Goal: Transaction & Acquisition: Purchase product/service

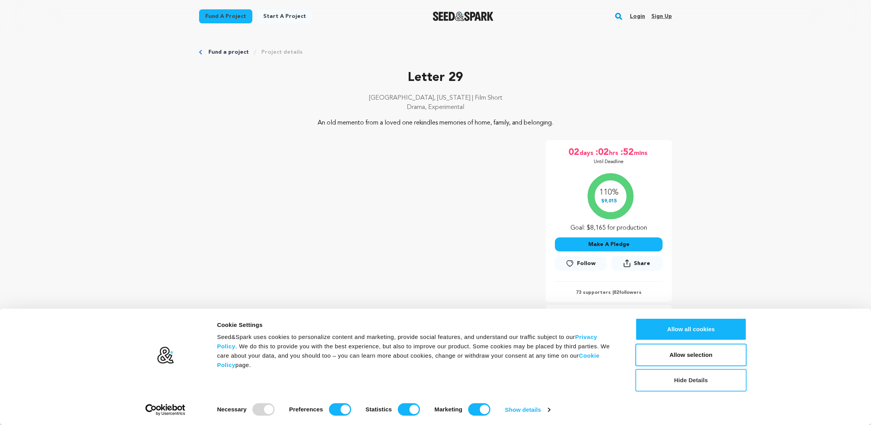
click at [689, 383] on button "Hide Details" at bounding box center [691, 380] width 111 height 23
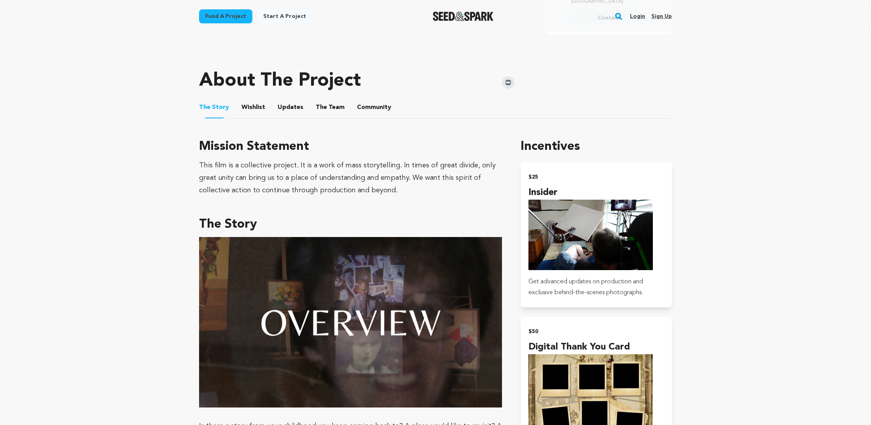
scroll to position [356, 0]
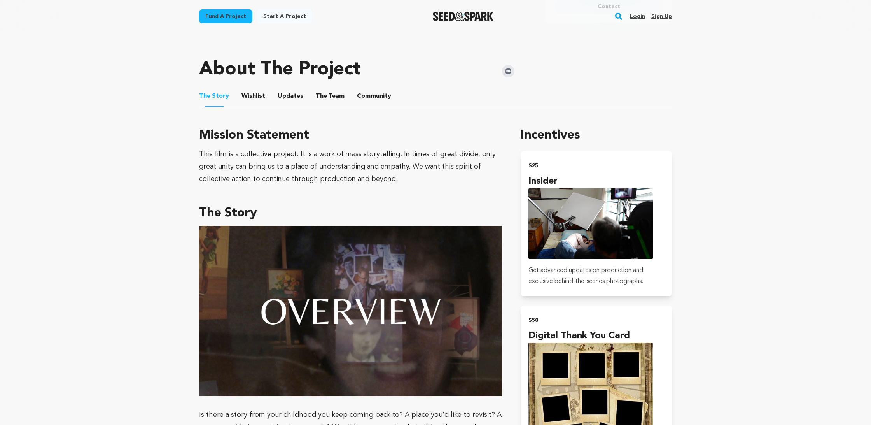
click at [325, 88] on button "The Team" at bounding box center [330, 97] width 19 height 19
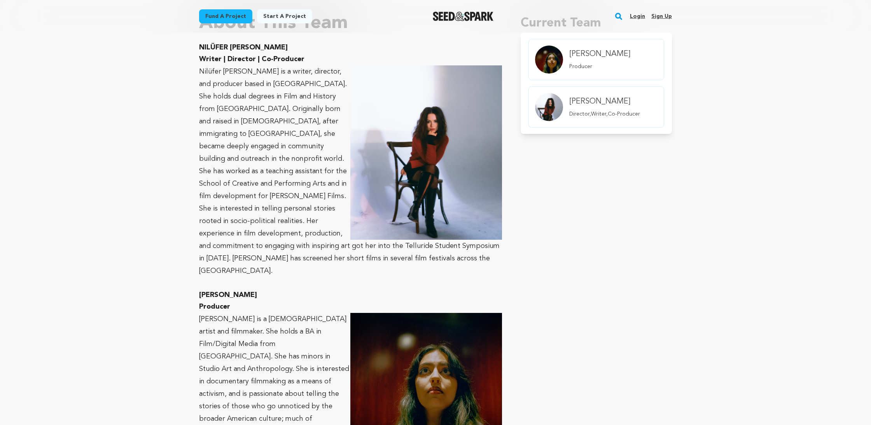
scroll to position [336, 0]
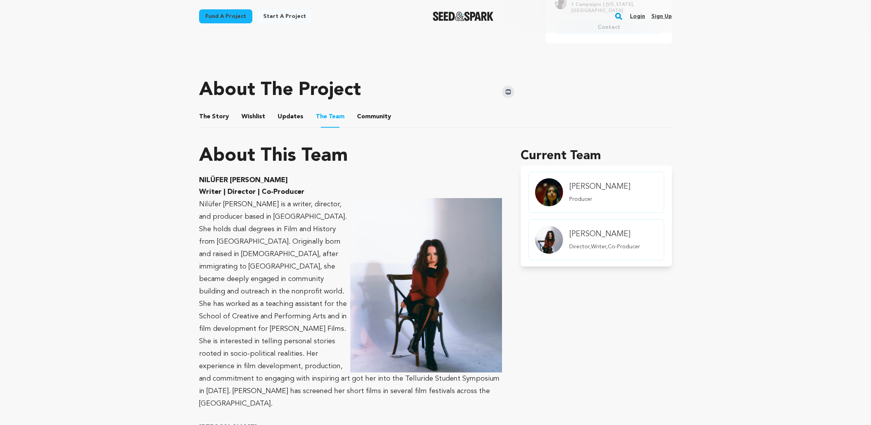
click at [281, 114] on button "Updates" at bounding box center [290, 118] width 19 height 19
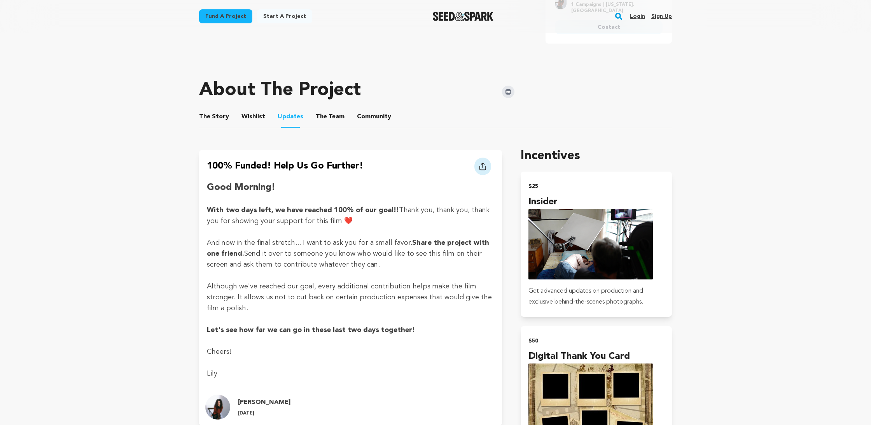
click at [214, 109] on button "The Story" at bounding box center [214, 118] width 19 height 19
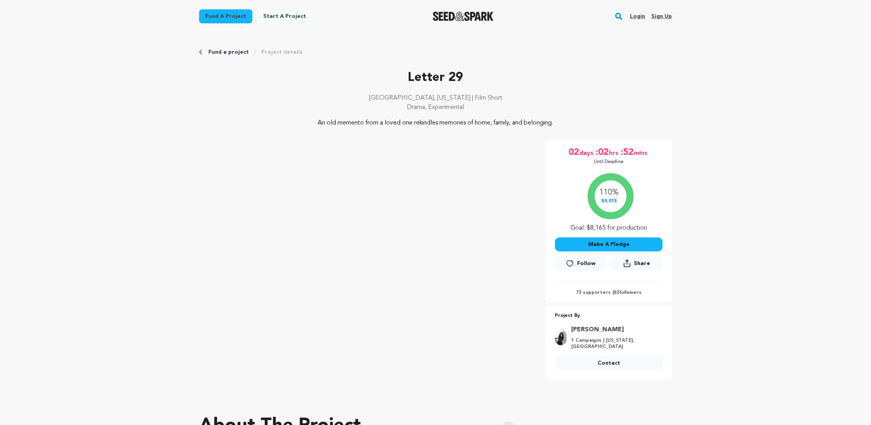
click at [598, 242] on button "Make A Pledge" at bounding box center [609, 244] width 108 height 14
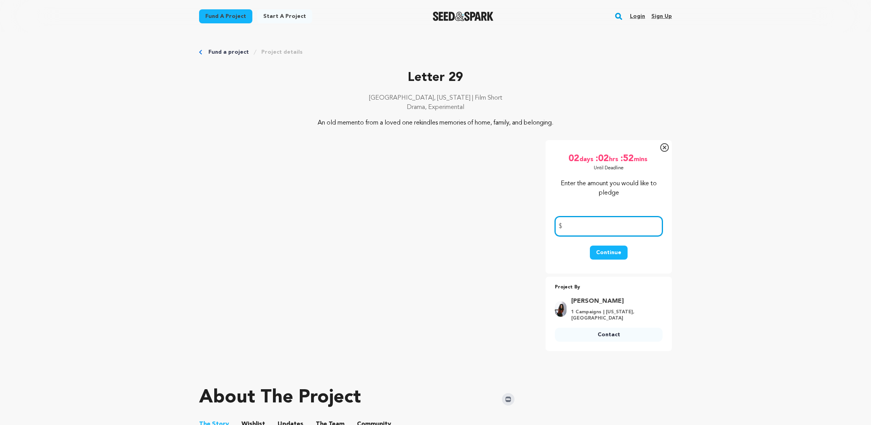
click at [589, 223] on input "number" at bounding box center [609, 226] width 108 height 20
type input "25"
click at [603, 252] on button "Continue" at bounding box center [609, 252] width 38 height 14
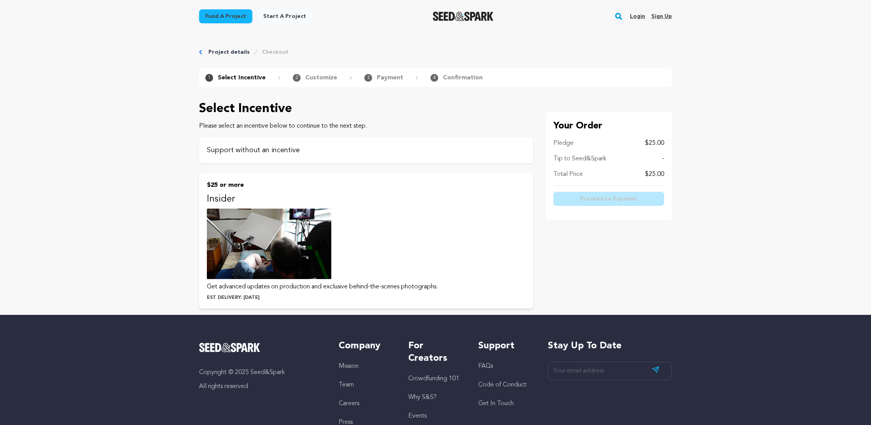
click at [270, 150] on p "Support without an incentive" at bounding box center [366, 150] width 319 height 11
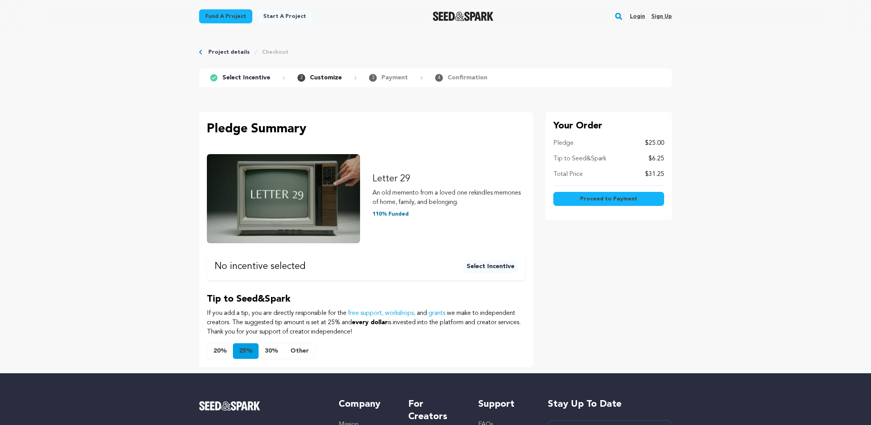
click at [301, 352] on button "Other" at bounding box center [299, 351] width 31 height 16
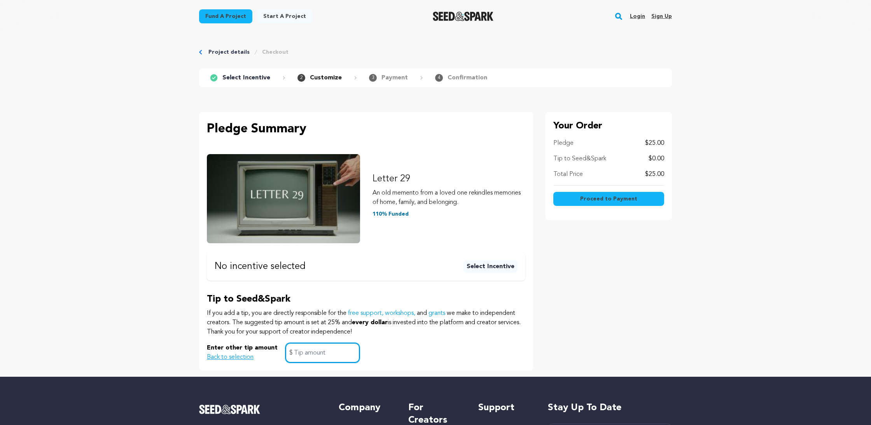
click at [301, 352] on input "text" at bounding box center [323, 353] width 74 height 20
type input "0"
click at [387, 356] on div "Enter other tip amount Back to selection 0 $" at bounding box center [366, 353] width 319 height 20
click at [341, 351] on input "0" at bounding box center [323, 353] width 74 height 20
click button "$25 or more Insider Get advanced updates on production and exclusive behind-the…" at bounding box center [0, 0] width 0 height 0
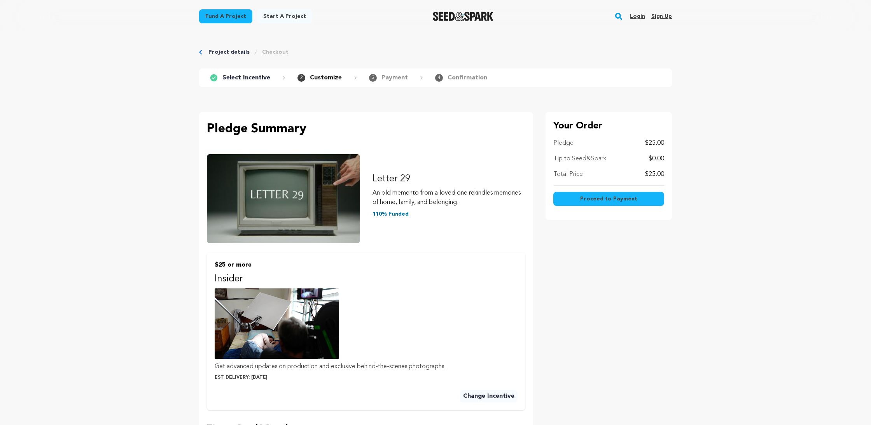
click at [600, 198] on span "Proceed to Payment" at bounding box center [608, 199] width 57 height 8
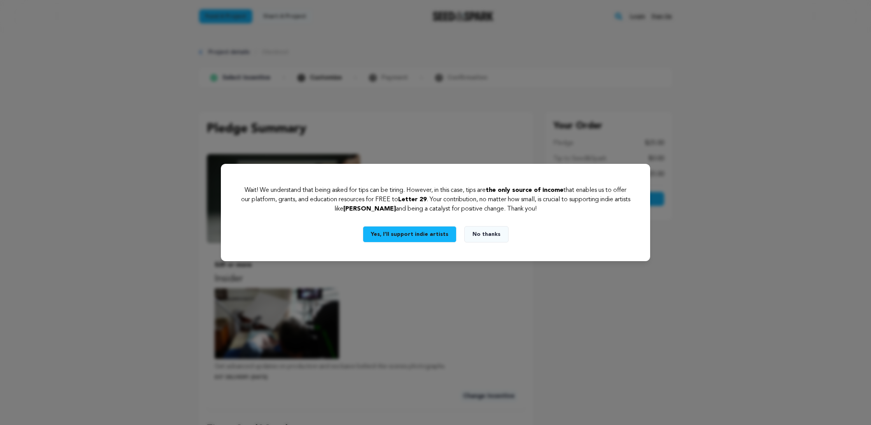
click at [476, 238] on button "No thanks" at bounding box center [486, 234] width 44 height 16
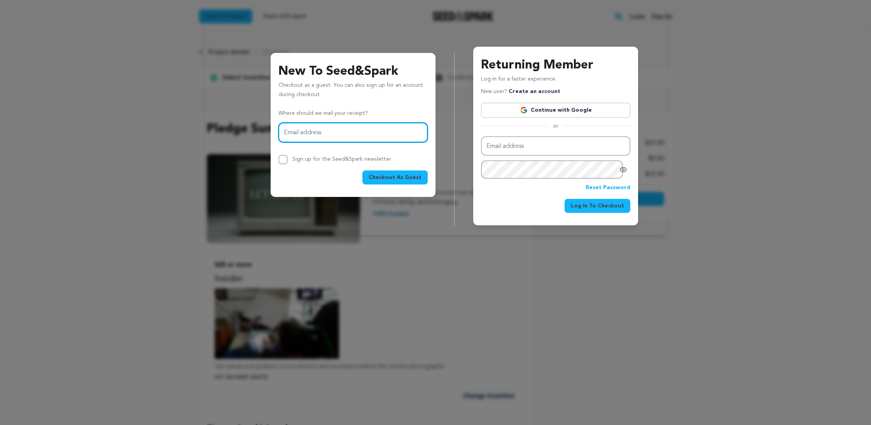
click at [401, 123] on input "Email address" at bounding box center [353, 133] width 149 height 20
click at [347, 126] on input "Email address" at bounding box center [353, 133] width 149 height 20
type input "schulergrace7@gmail.com"
click at [405, 182] on button "Checkout As Guest" at bounding box center [395, 177] width 65 height 14
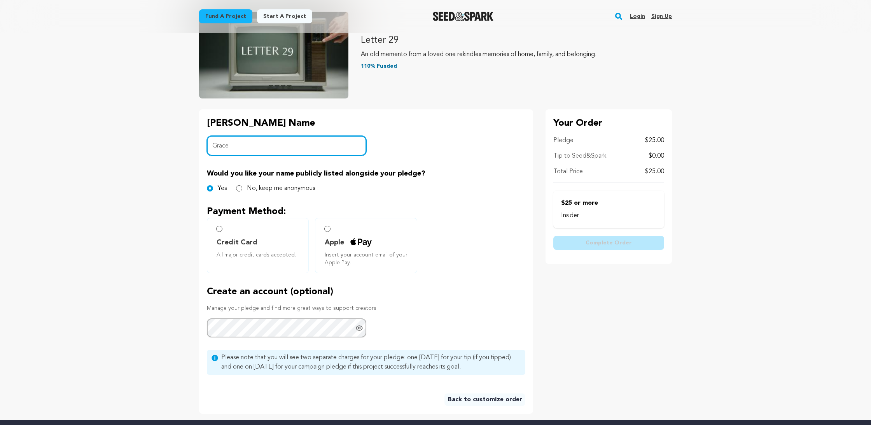
scroll to position [88, 0]
type input "Grace"
click at [243, 243] on span "Credit Card" at bounding box center [237, 241] width 41 height 11
radio input "true"
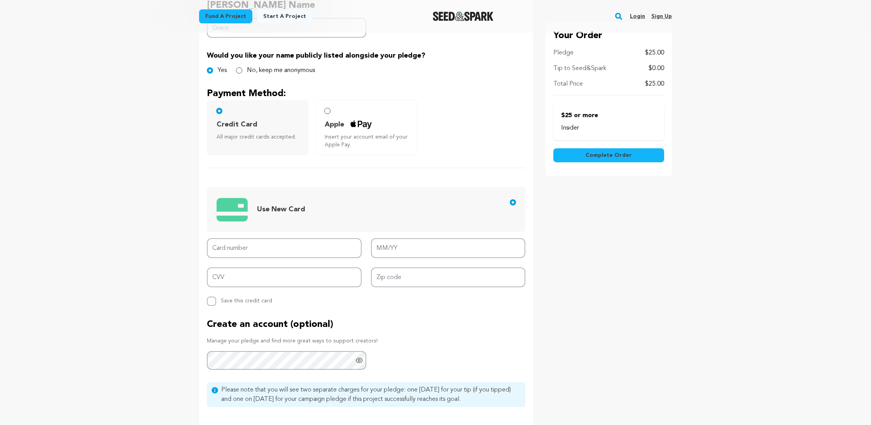
scroll to position [236, 0]
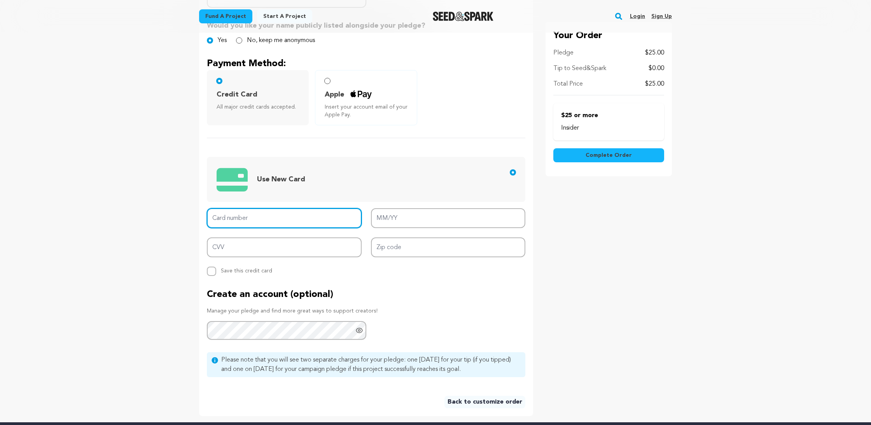
click at [253, 220] on input "Card number" at bounding box center [284, 218] width 155 height 20
type input "6011 0081 8306 6742"
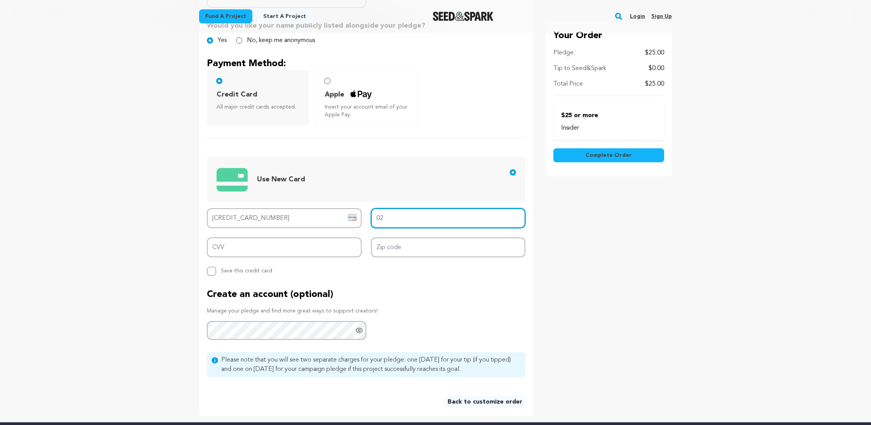
type input "0"
type input "12/25"
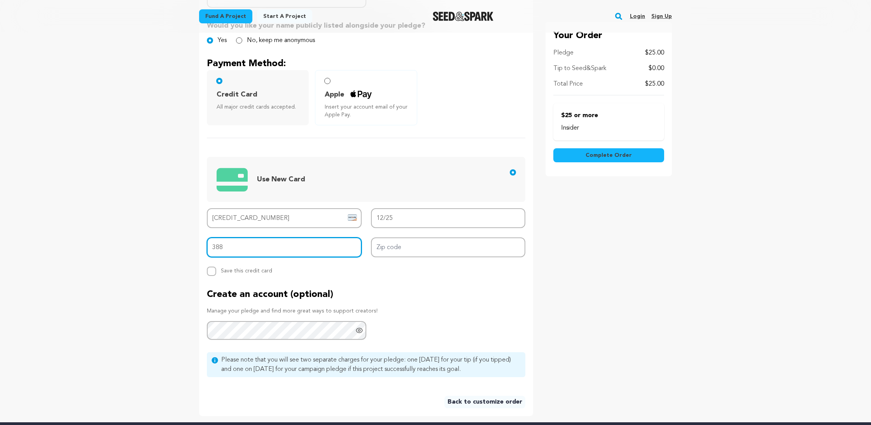
type input "388"
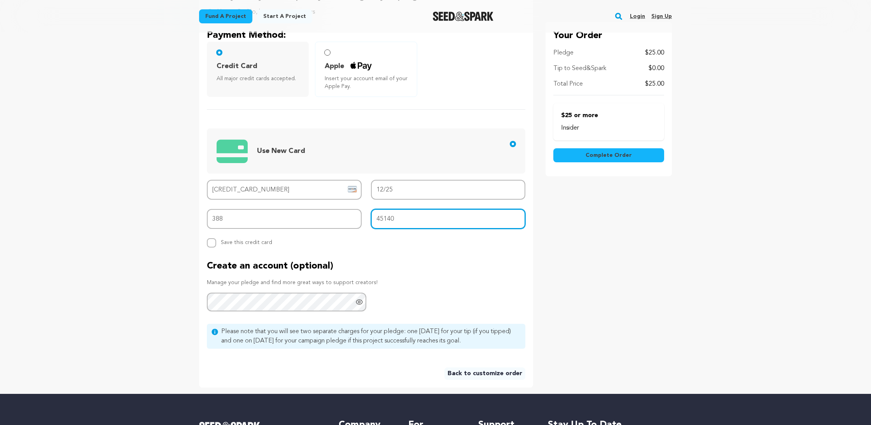
scroll to position [335, 0]
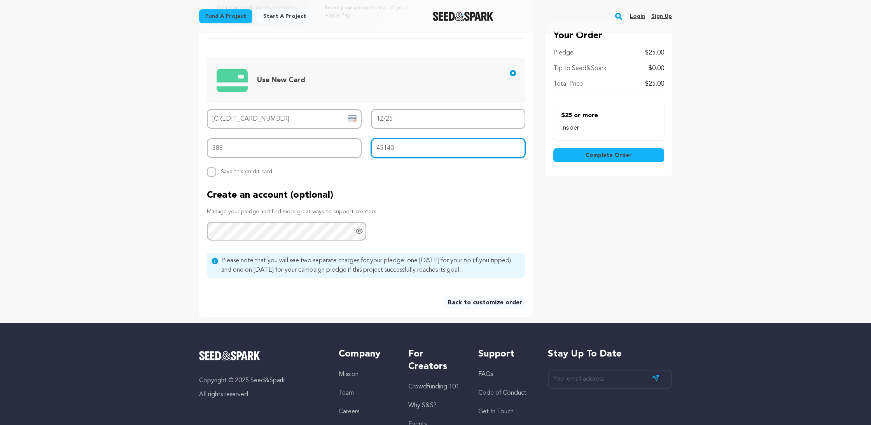
type input "45140"
click at [583, 154] on button "Complete Order" at bounding box center [609, 155] width 111 height 14
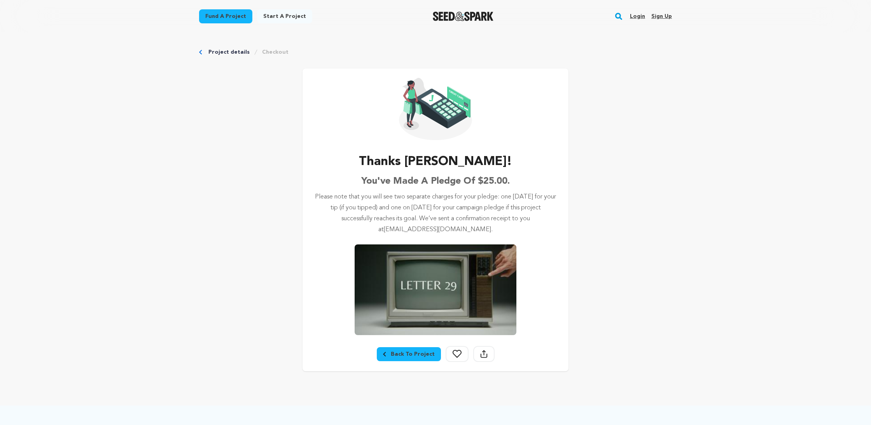
click at [404, 357] on div "Back To Project" at bounding box center [409, 354] width 52 height 8
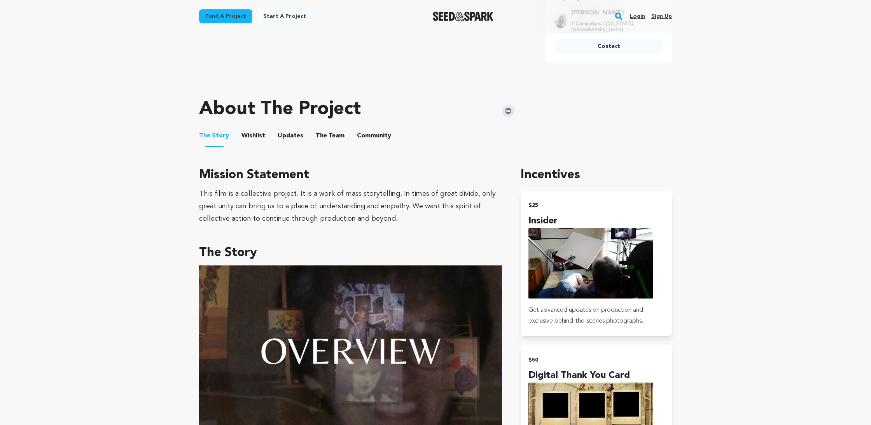
scroll to position [133, 0]
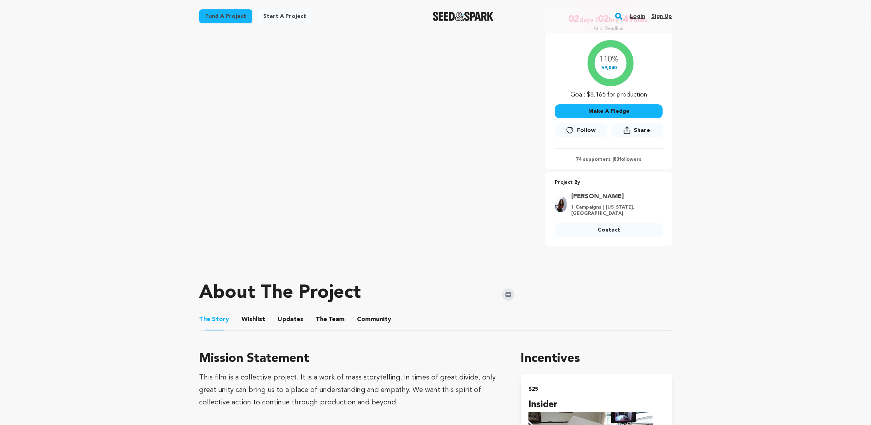
click at [612, 65] on div "110% $9,040 Goal: $8,165 for production" at bounding box center [609, 67] width 108 height 65
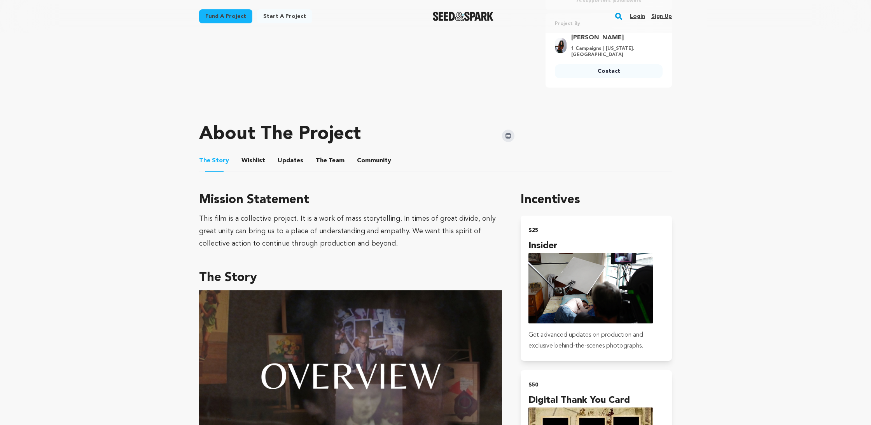
scroll to position [343, 0]
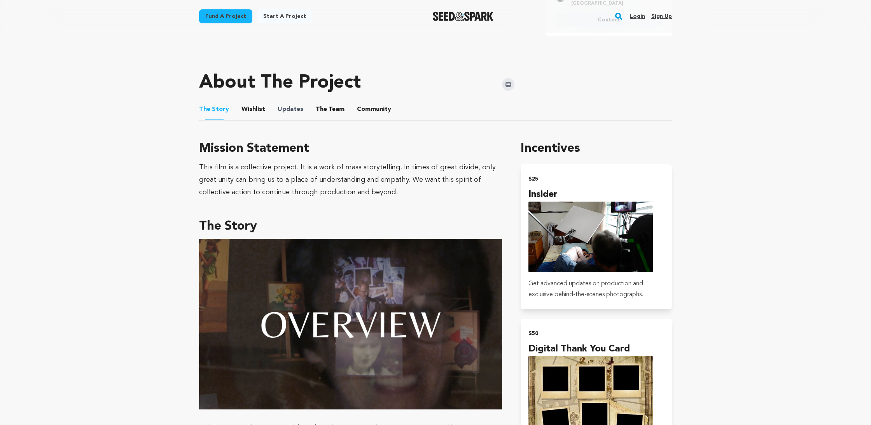
click at [297, 105] on span "Updates" at bounding box center [291, 109] width 26 height 9
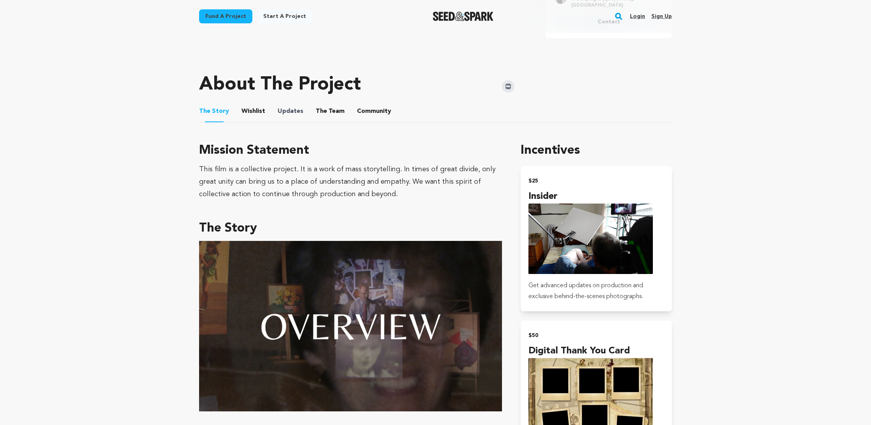
scroll to position [340, 0]
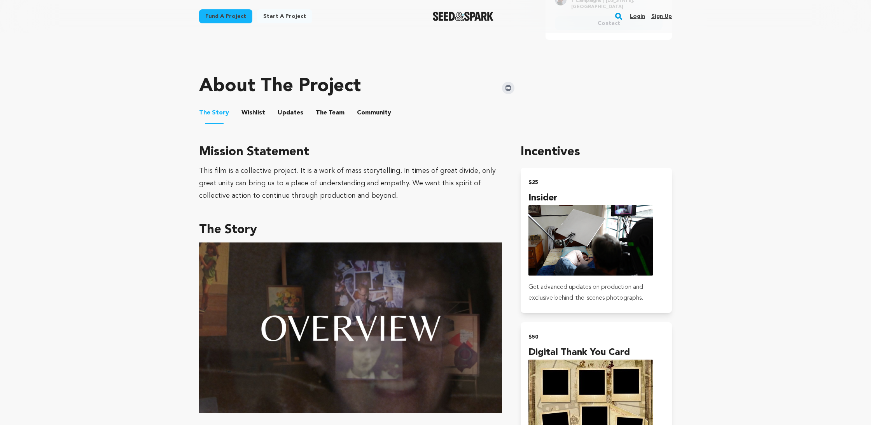
click at [365, 105] on button "Community" at bounding box center [374, 114] width 19 height 19
